Goal: Transaction & Acquisition: Purchase product/service

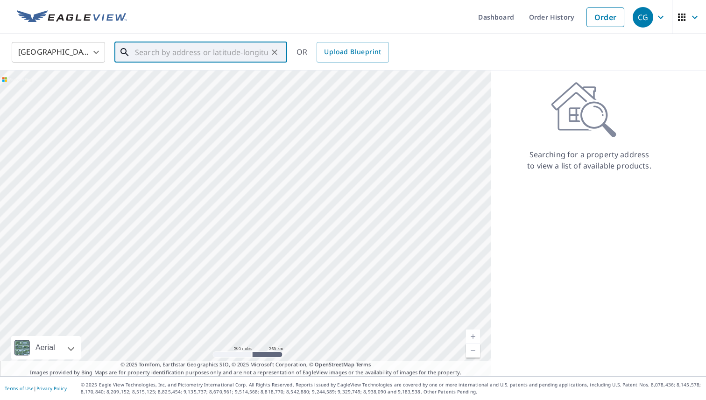
click at [189, 53] on input "text" at bounding box center [201, 52] width 133 height 26
click at [195, 90] on p "Tempe, [GEOGRAPHIC_DATA] 85284" at bounding box center [206, 89] width 147 height 9
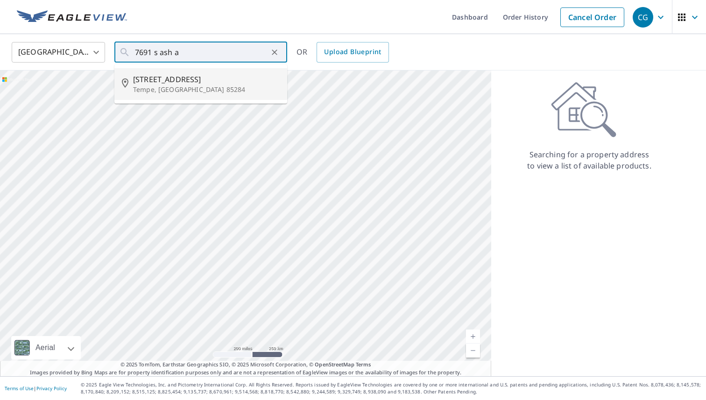
type input "[STREET_ADDRESS]"
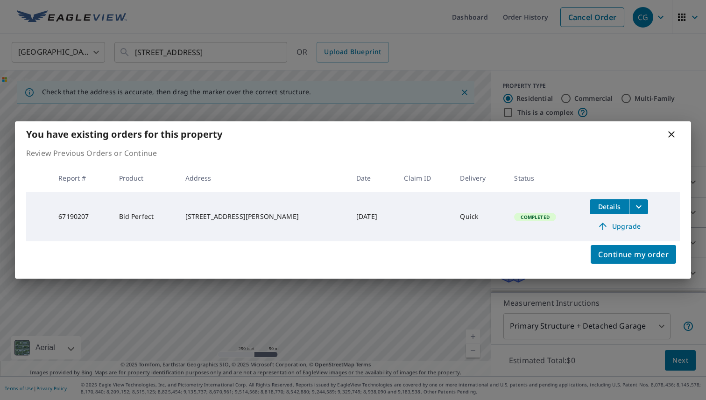
click at [673, 138] on icon at bounding box center [671, 134] width 11 height 11
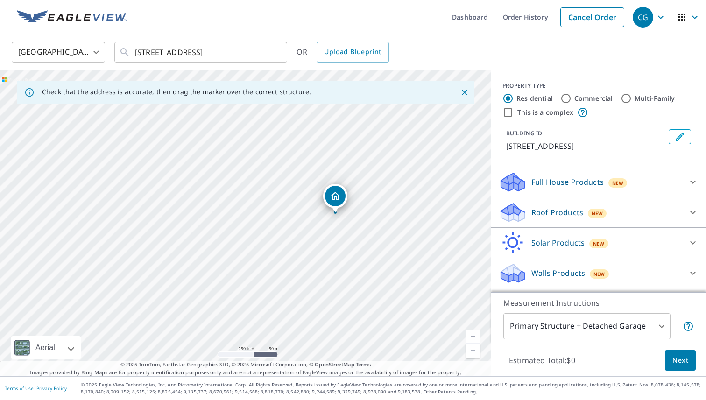
click at [611, 216] on div "Roof Products New" at bounding box center [590, 213] width 183 height 22
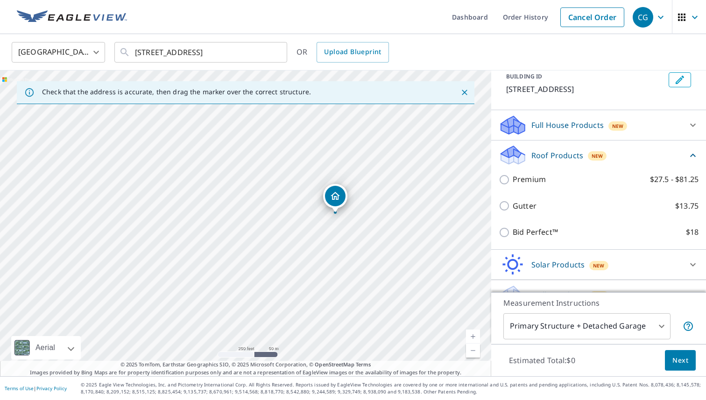
scroll to position [59, 0]
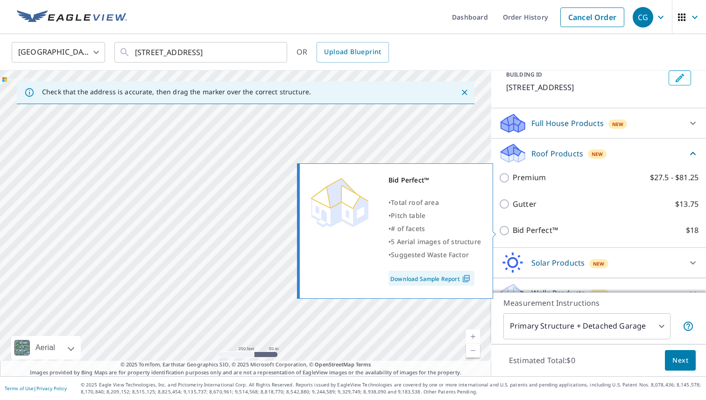
click at [534, 231] on p "Bid Perfect™" at bounding box center [535, 231] width 45 height 12
click at [513, 231] on input "Bid Perfect™ $18" at bounding box center [506, 230] width 14 height 11
checkbox input "true"
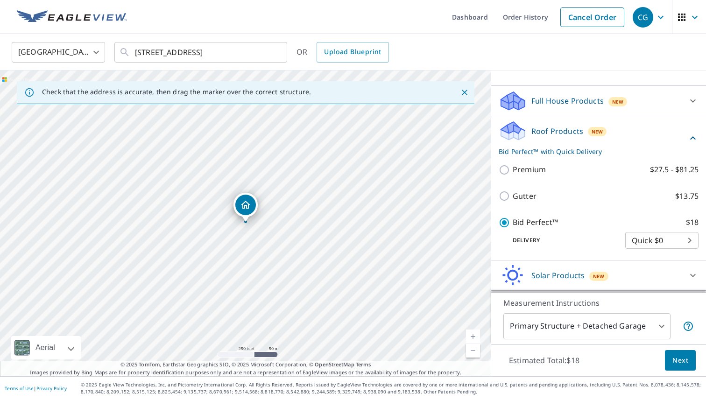
scroll to position [111, 0]
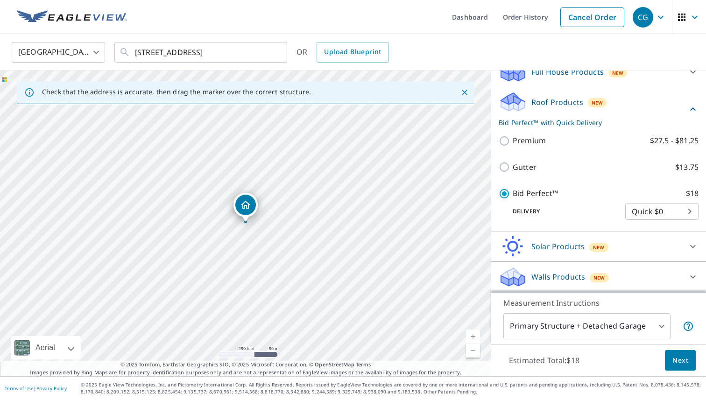
click at [673, 362] on span "Next" at bounding box center [681, 361] width 16 height 12
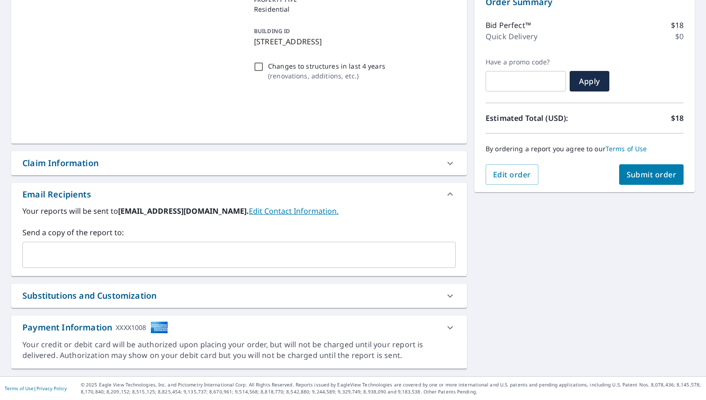
scroll to position [106, 0]
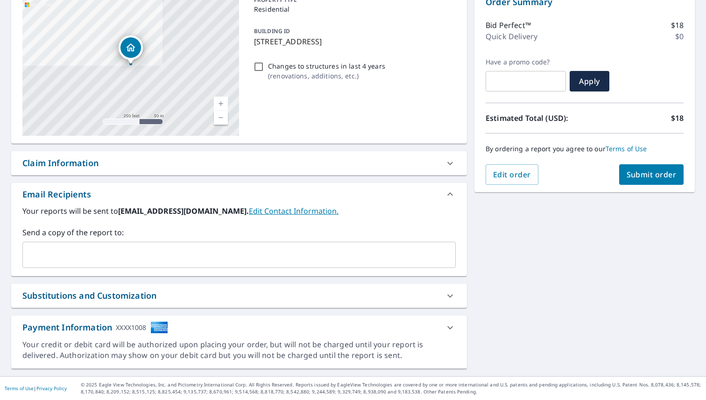
click at [329, 246] on input "text" at bounding box center [232, 255] width 411 height 18
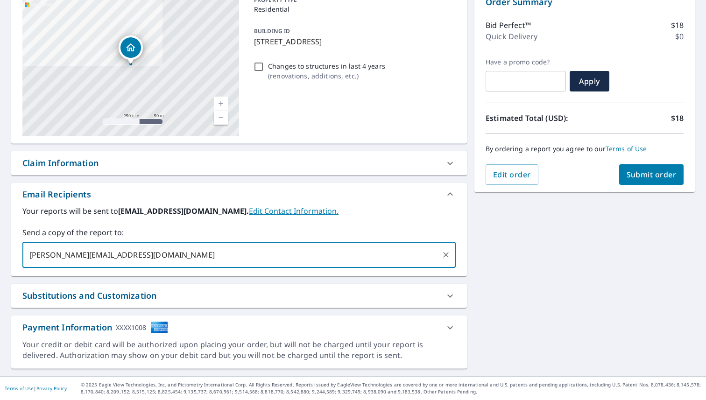
drag, startPoint x: 159, startPoint y: 254, endPoint x: 21, endPoint y: 255, distance: 137.8
click at [21, 255] on div "Your reports will be sent to [EMAIL_ADDRESS][DOMAIN_NAME]. Edit Contact Informa…" at bounding box center [239, 241] width 456 height 71
click at [241, 262] on input "[PERSON_NAME][EMAIL_ADDRESS][DOMAIN_NAME]" at bounding box center [232, 255] width 411 height 18
type input "[PERSON_NAME][EMAIL_ADDRESS][DOMAIN_NAME]"
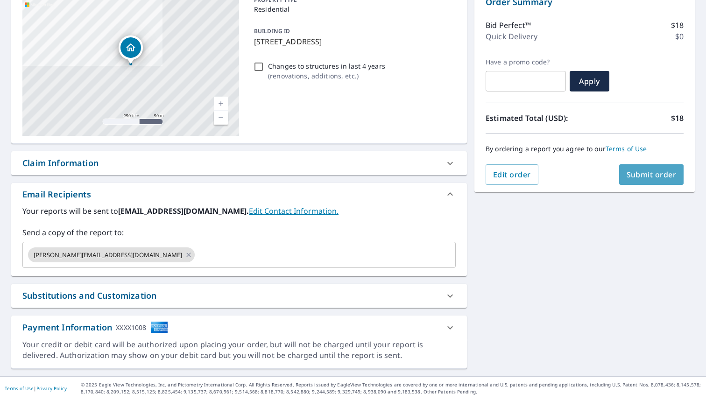
click at [645, 175] on span "Submit order" at bounding box center [652, 175] width 50 height 10
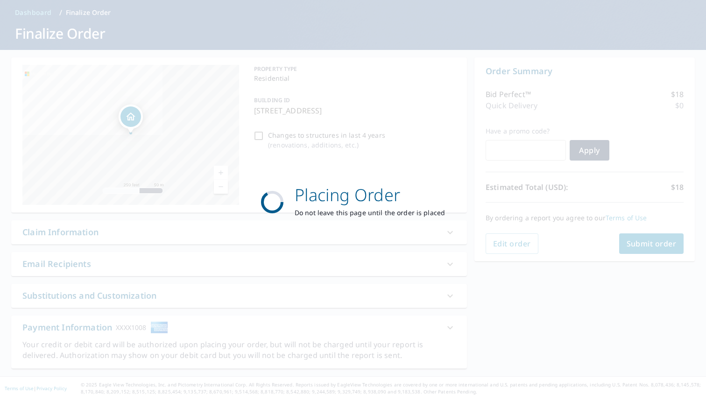
scroll to position [36, 0]
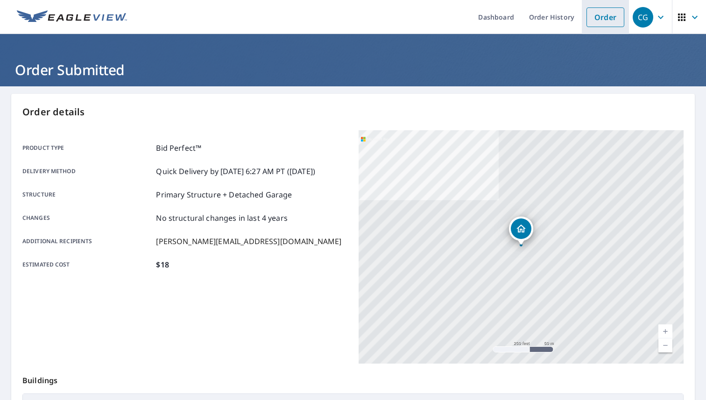
click at [605, 24] on link "Order" at bounding box center [606, 17] width 38 height 20
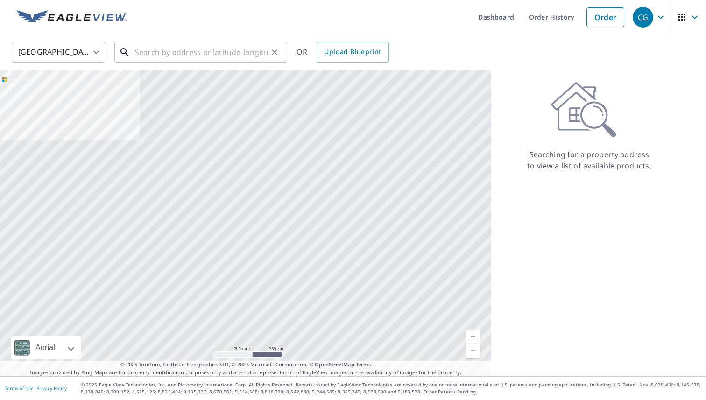
click at [215, 57] on input "text" at bounding box center [201, 52] width 133 height 26
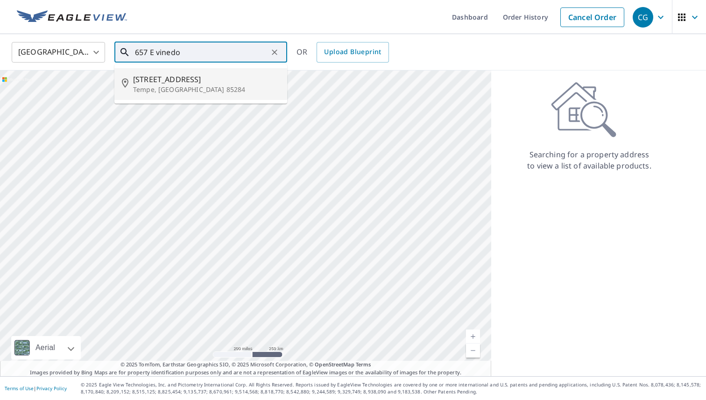
click at [192, 74] on span "[STREET_ADDRESS]" at bounding box center [206, 79] width 147 height 11
type input "[STREET_ADDRESS]"
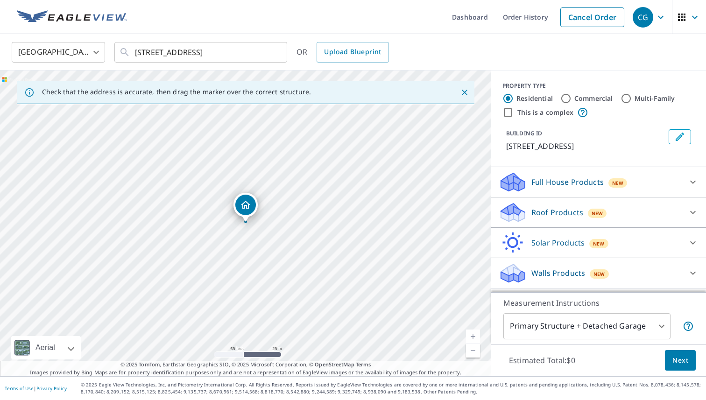
click at [685, 213] on div at bounding box center [693, 212] width 22 height 22
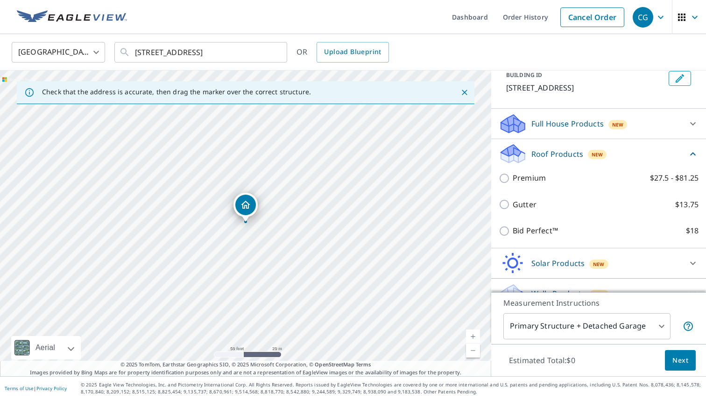
scroll to position [76, 0]
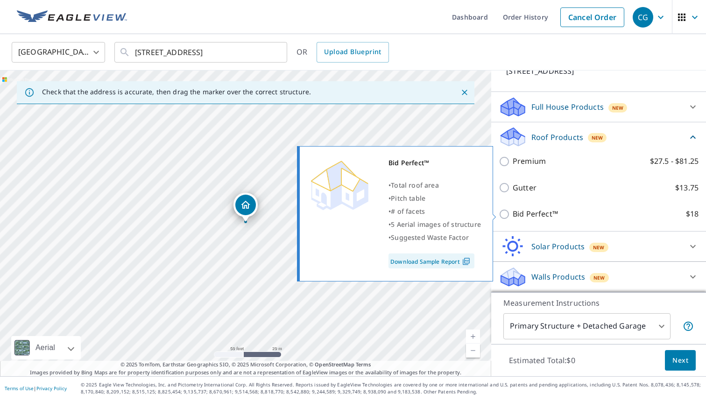
click at [538, 216] on p "Bid Perfect™" at bounding box center [535, 214] width 45 height 12
click at [513, 216] on input "Bid Perfect™ $18" at bounding box center [506, 214] width 14 height 11
checkbox input "true"
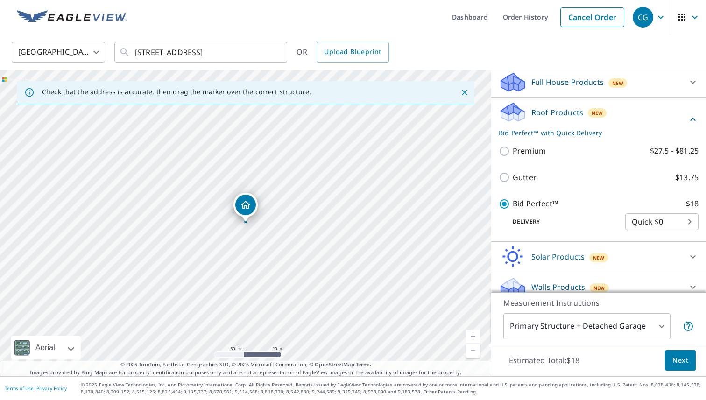
scroll to position [111, 0]
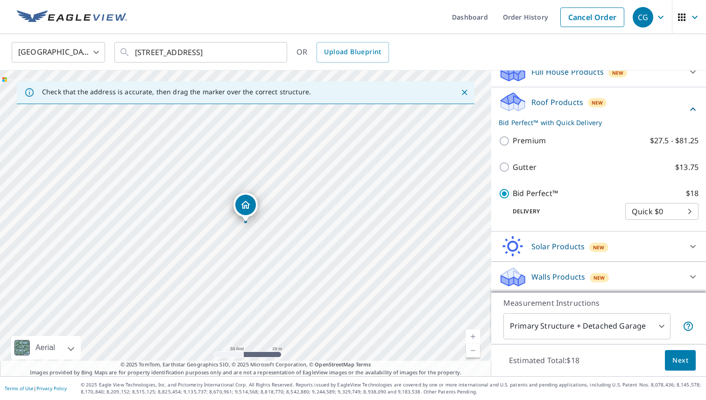
click at [671, 355] on button "Next" at bounding box center [680, 360] width 31 height 21
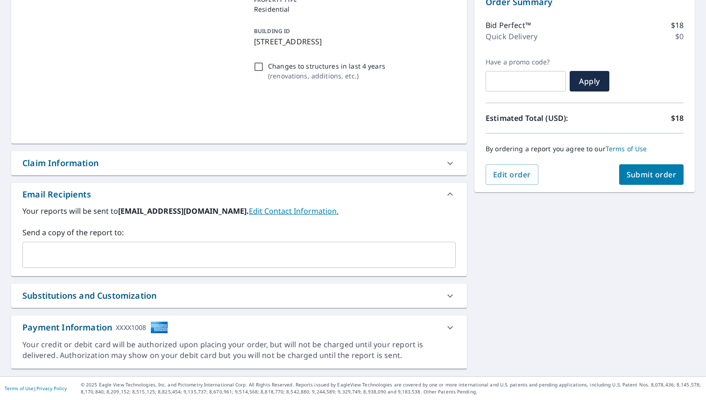
scroll to position [106, 0]
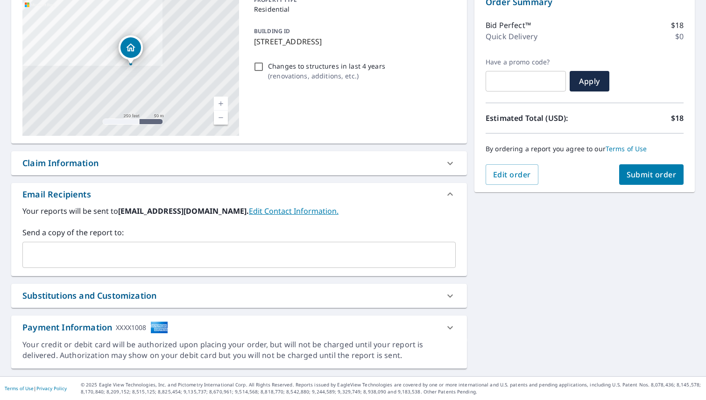
click at [305, 255] on input "text" at bounding box center [232, 255] width 411 height 18
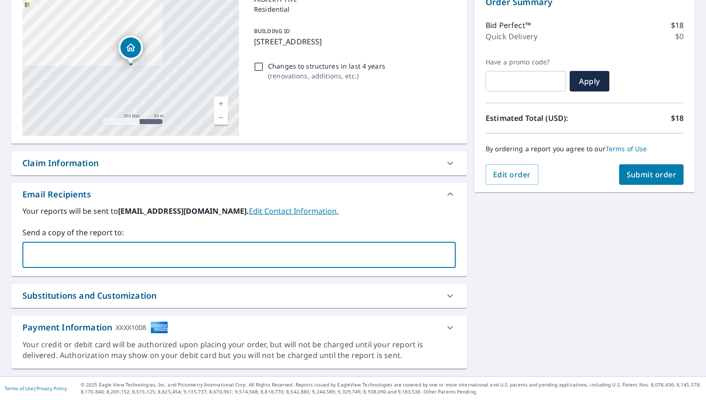
paste input "[PERSON_NAME][EMAIL_ADDRESS][DOMAIN_NAME]"
type input "[PERSON_NAME][EMAIL_ADDRESS][DOMAIN_NAME]"
click at [645, 172] on span "Submit order" at bounding box center [652, 175] width 50 height 10
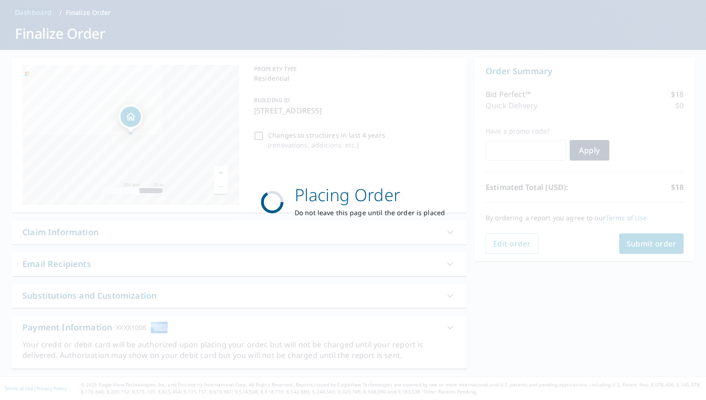
scroll to position [36, 0]
